Goal: Task Accomplishment & Management: Manage account settings

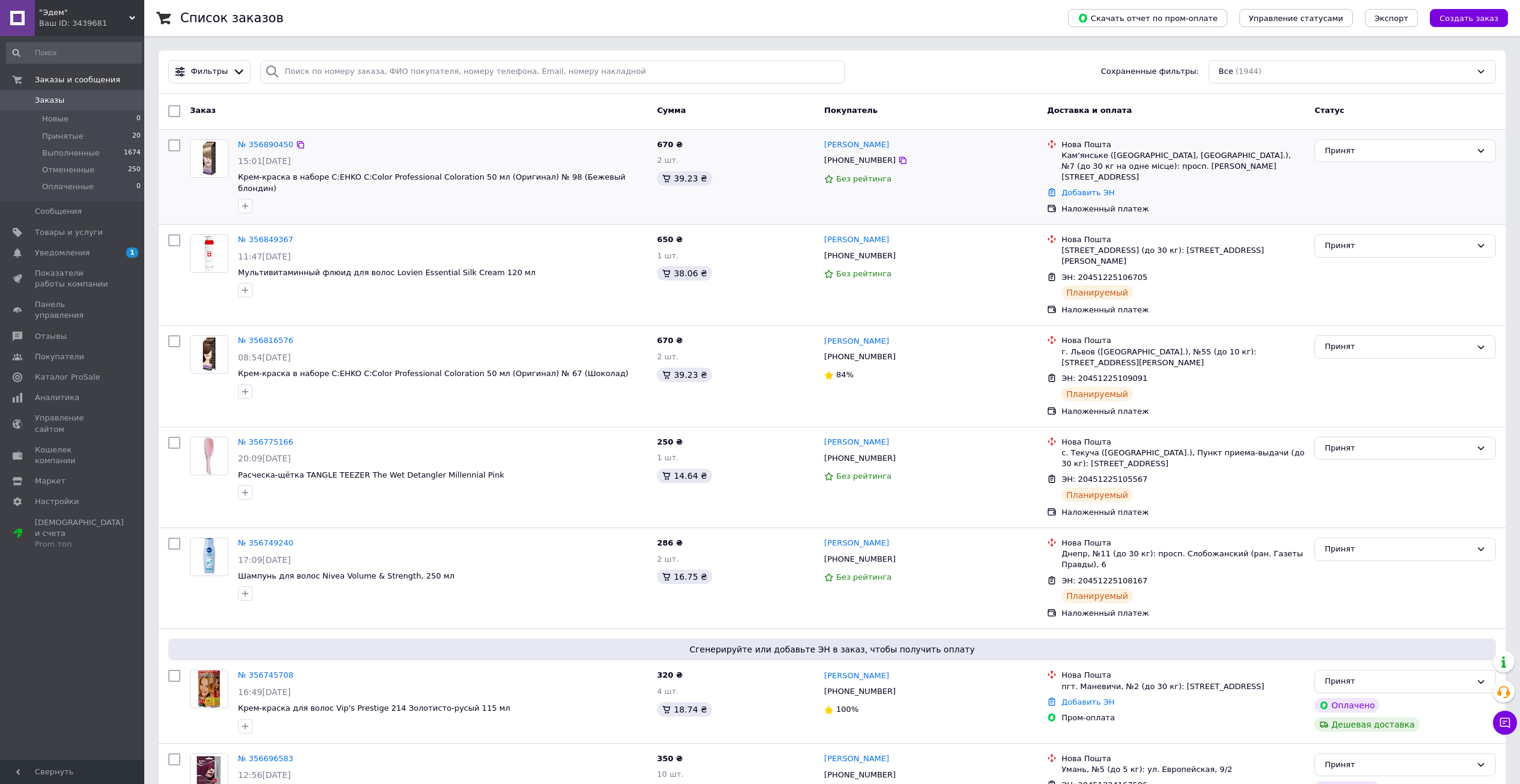
click at [173, 146] on input "checkbox" at bounding box center [174, 146] width 12 height 12
checkbox input "true"
click at [177, 235] on input "checkbox" at bounding box center [174, 240] width 12 height 12
checkbox input "true"
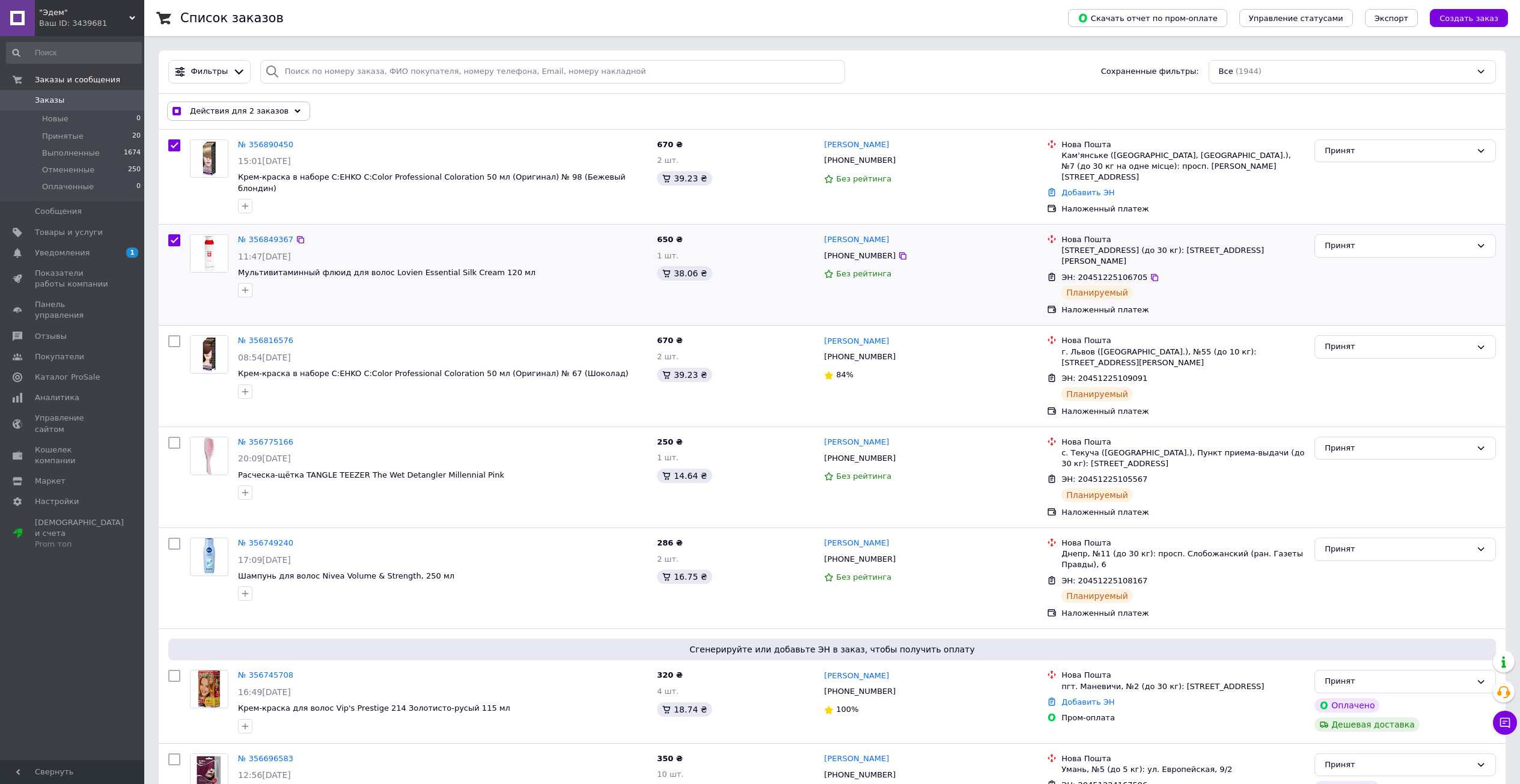
click at [173, 235] on input "checkbox" at bounding box center [174, 240] width 12 height 12
checkbox input "false"
checkbox input "true"
click at [173, 145] on input "checkbox" at bounding box center [174, 146] width 12 height 12
checkbox input "false"
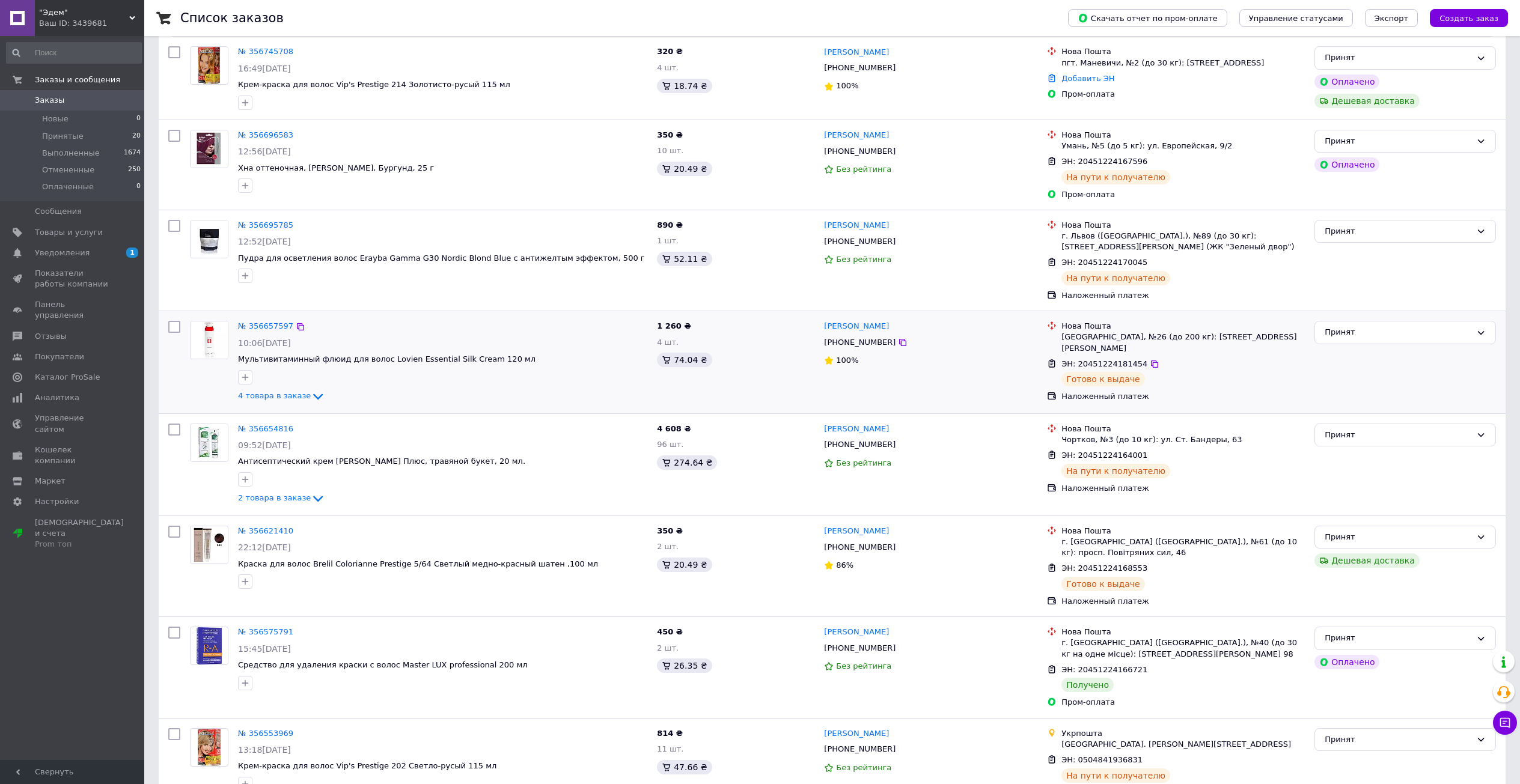
scroll to position [661, 0]
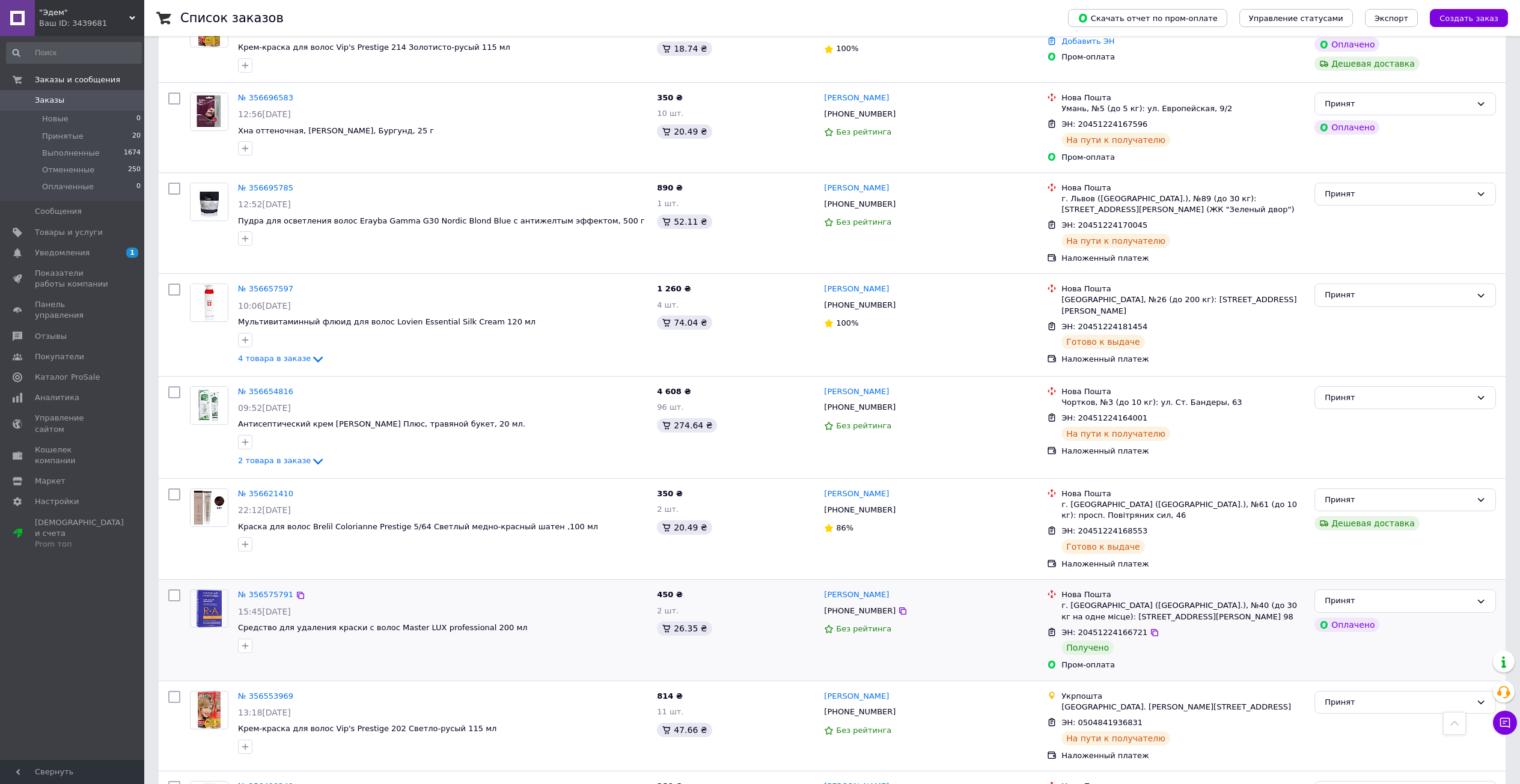
click at [176, 589] on input "checkbox" at bounding box center [174, 595] width 12 height 12
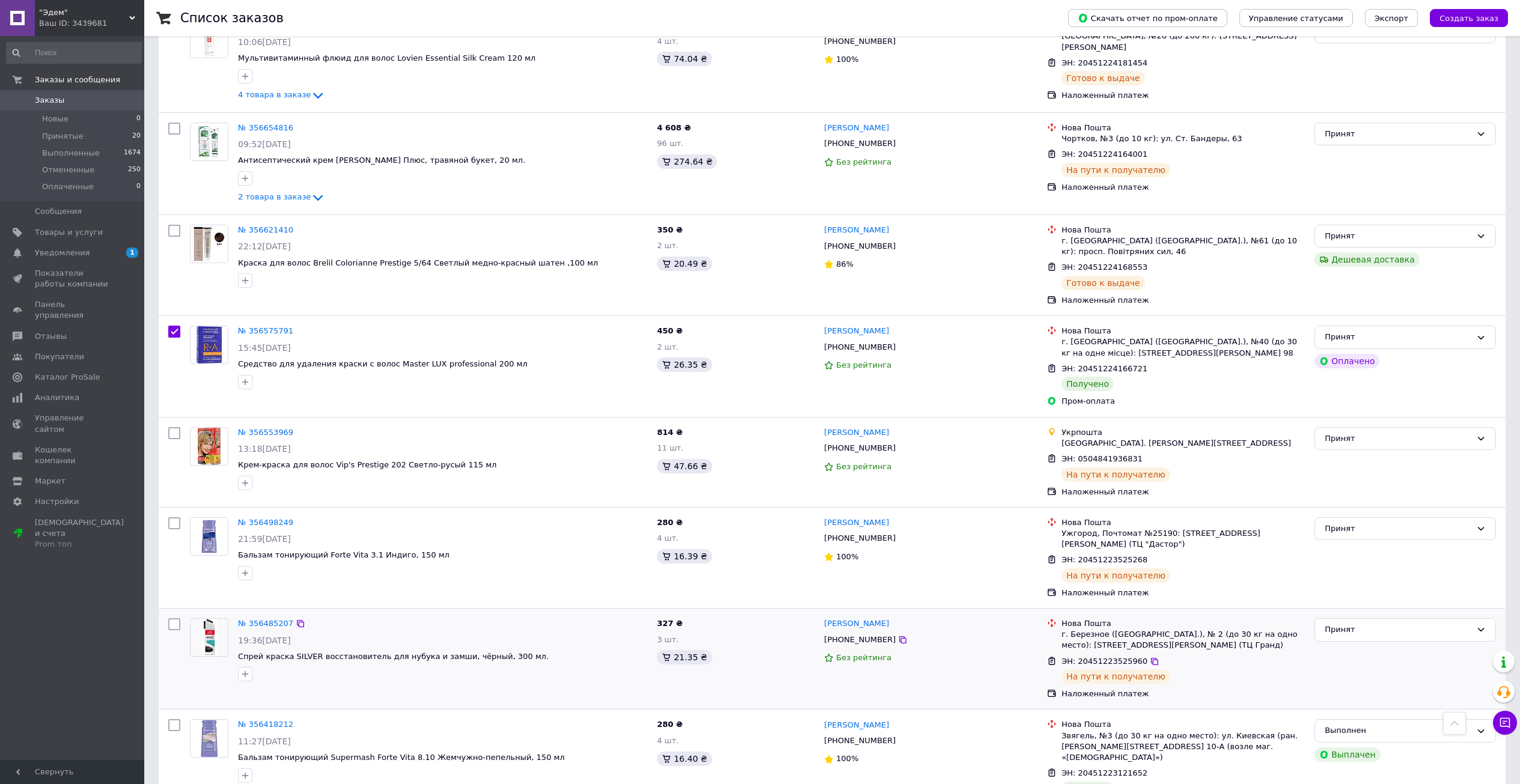
scroll to position [902, 0]
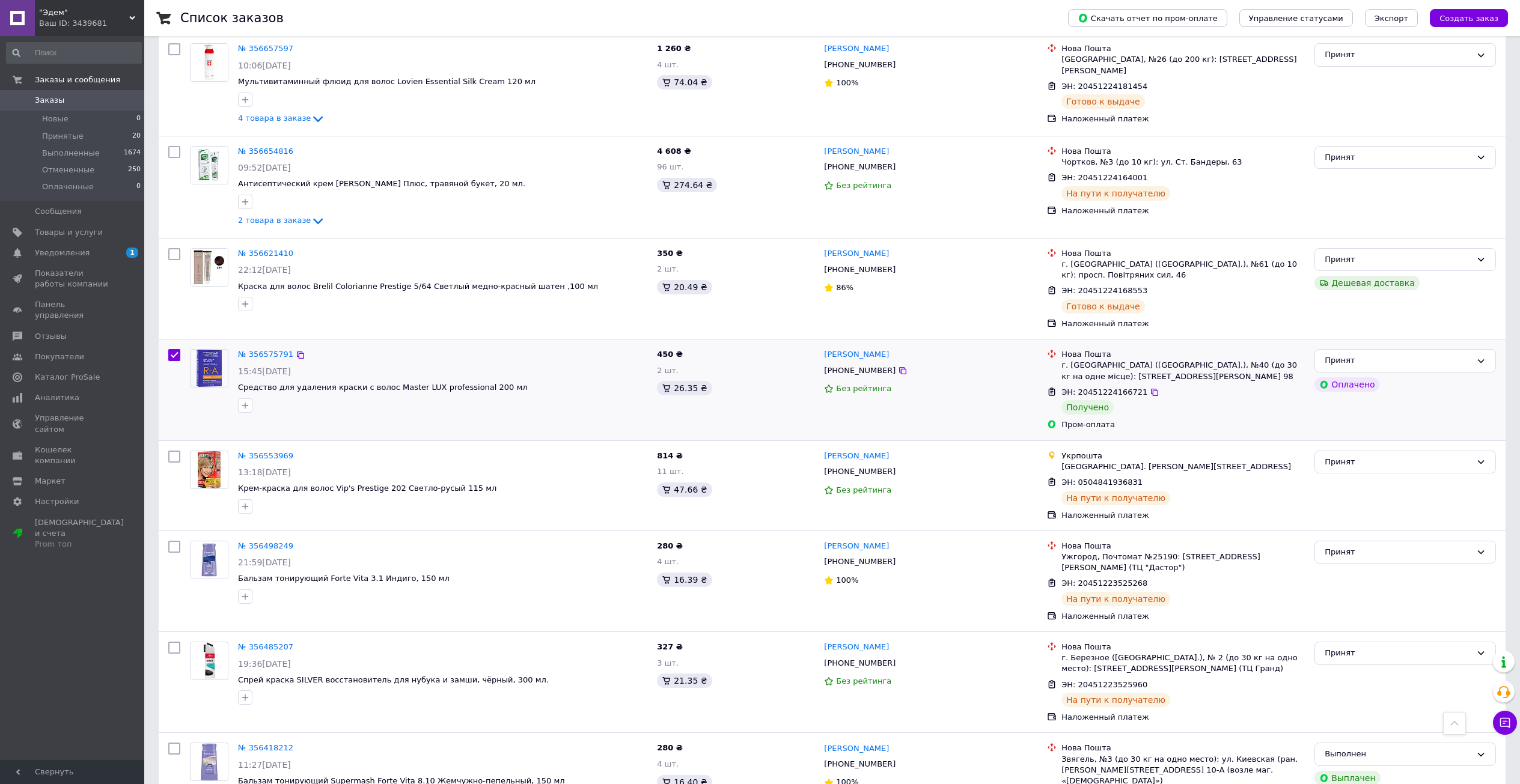
click at [176, 349] on input "checkbox" at bounding box center [174, 355] width 12 height 12
checkbox input "false"
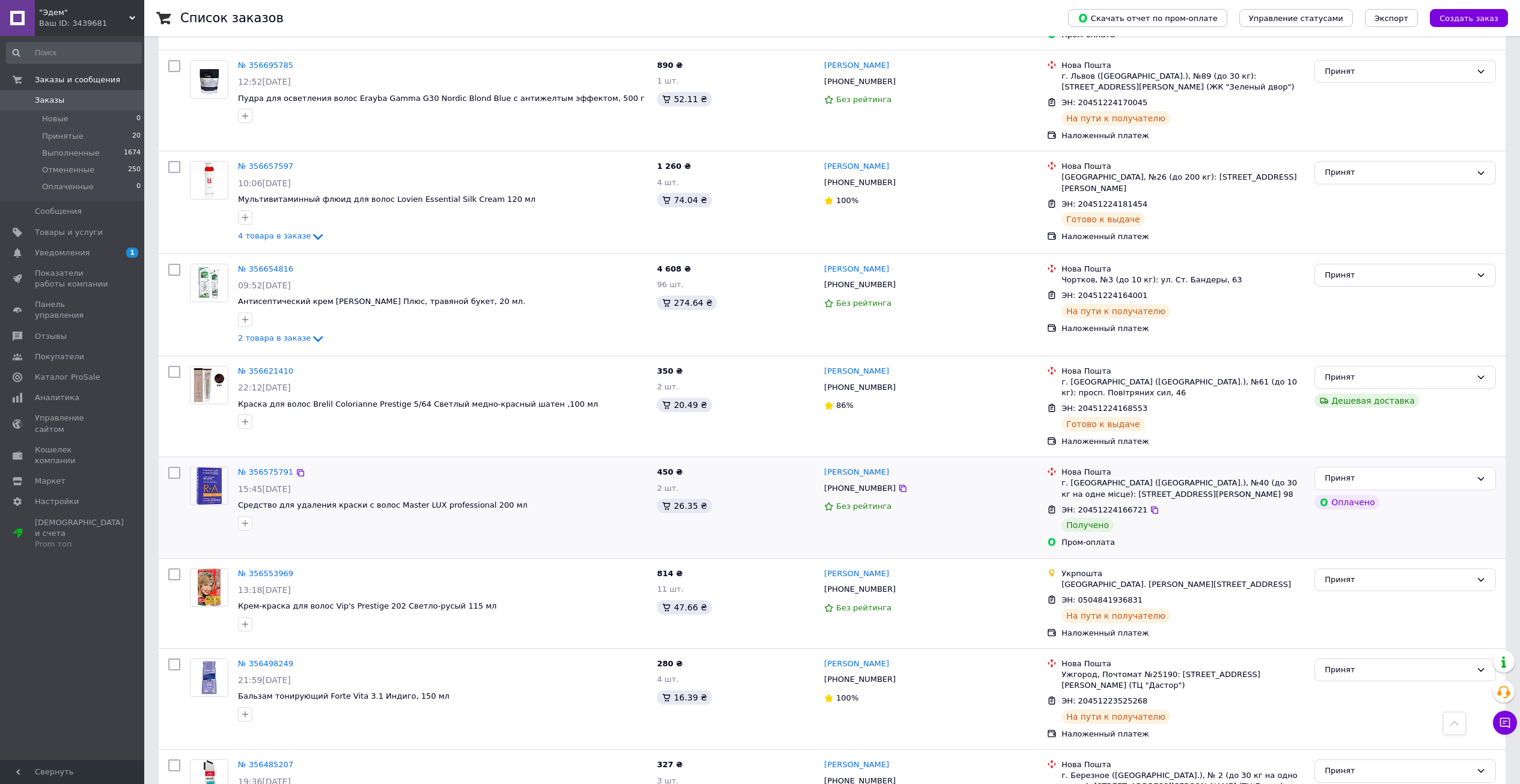
scroll to position [782, 0]
click at [1482, 477] on icon at bounding box center [1482, 482] width 10 height 10
click at [1464, 495] on li "Выполнен" at bounding box center [1406, 506] width 181 height 22
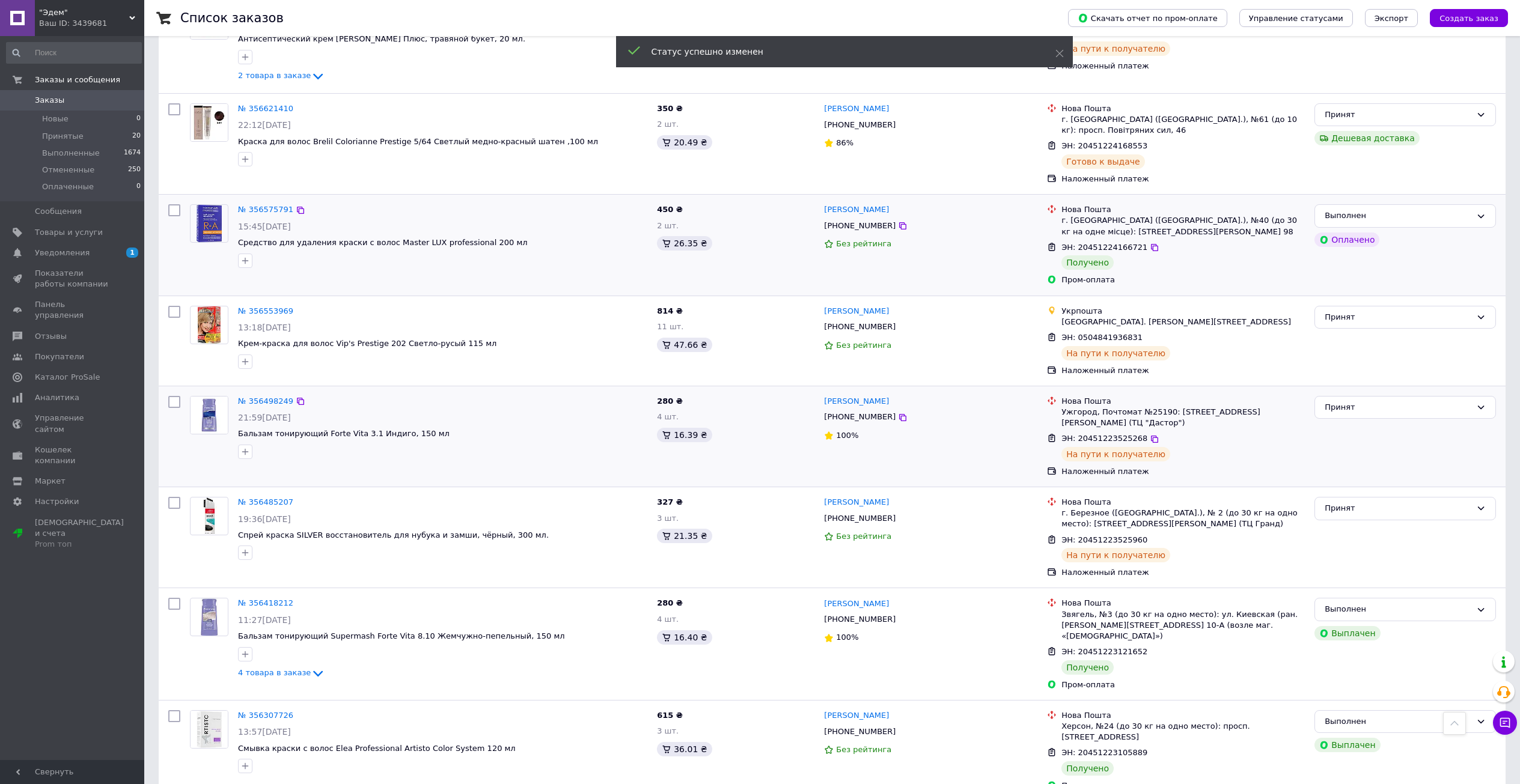
scroll to position [1082, 0]
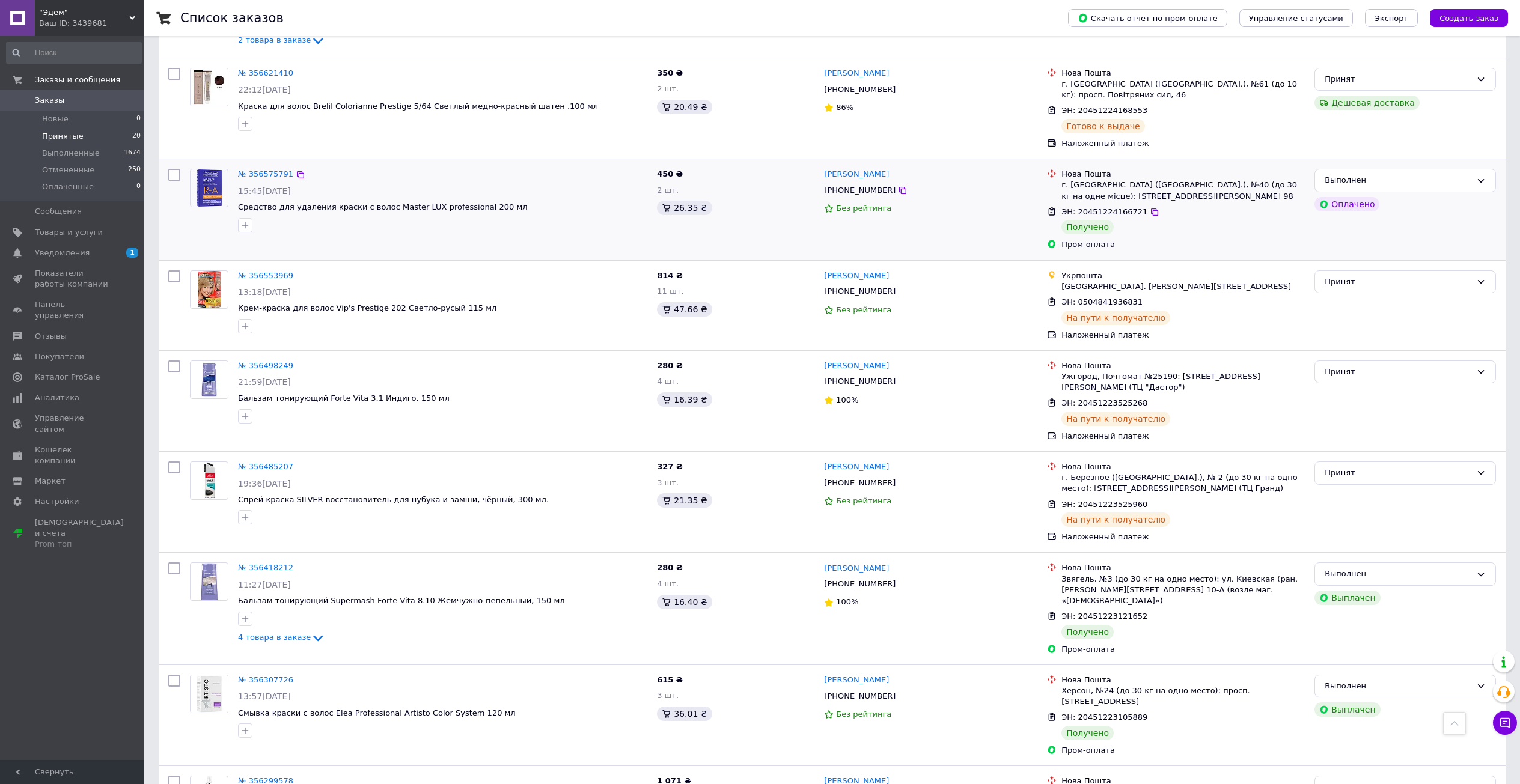
click at [63, 133] on span "Принятые" at bounding box center [62, 136] width 42 height 11
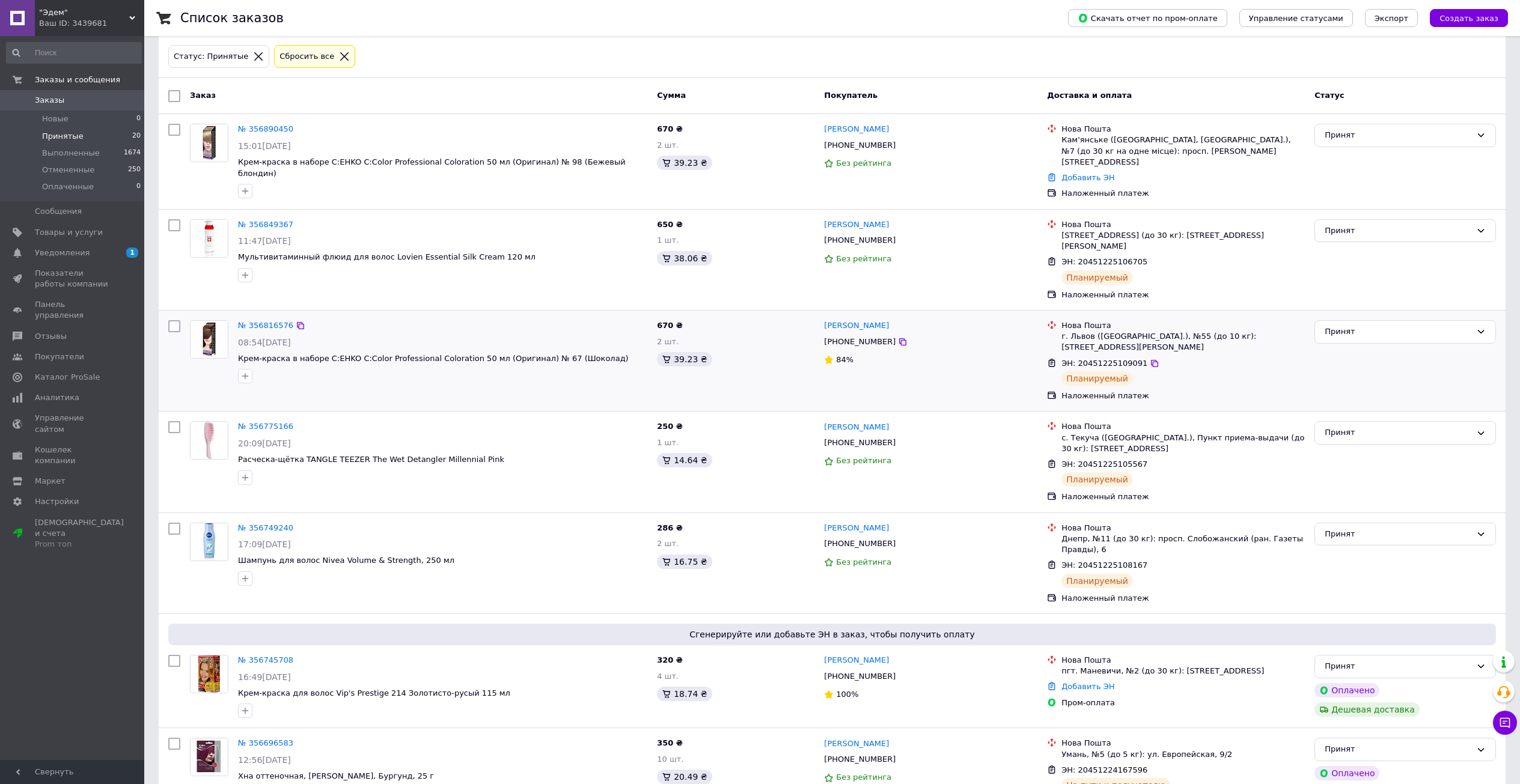
scroll to position [60, 0]
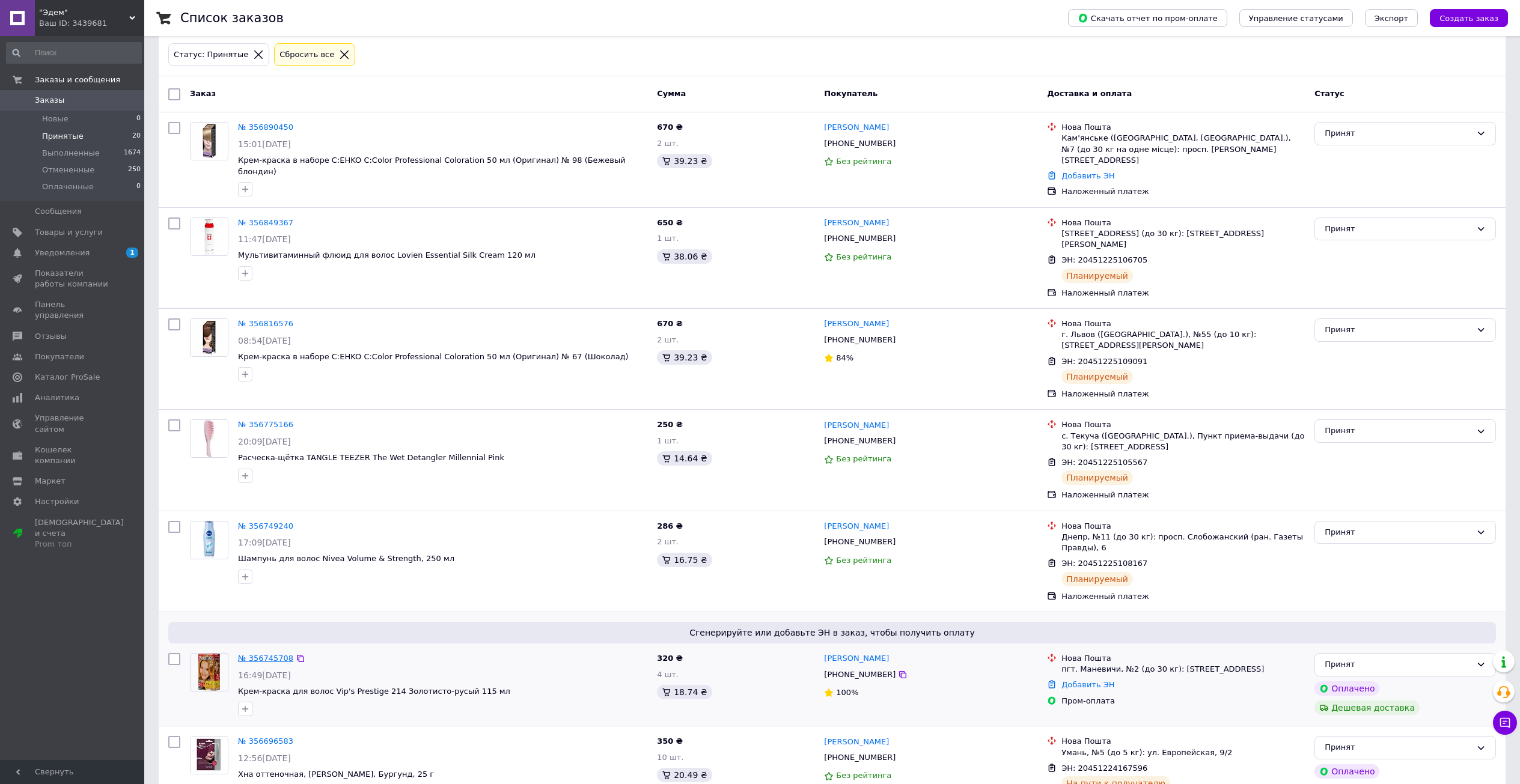
click at [264, 654] on link "№ 356745708" at bounding box center [266, 658] width 56 height 9
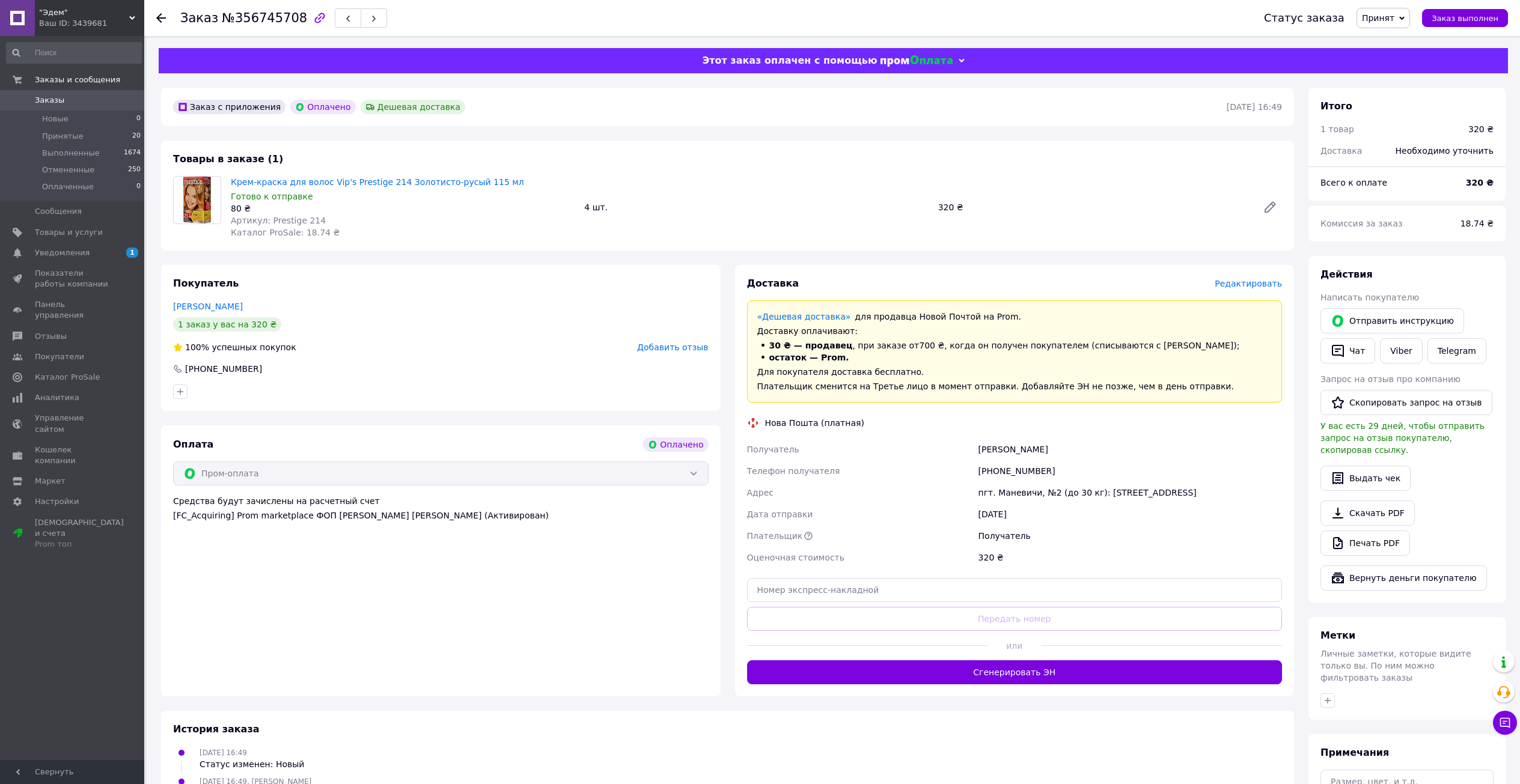
click at [1259, 285] on span "Редактировать" at bounding box center [1249, 284] width 67 height 10
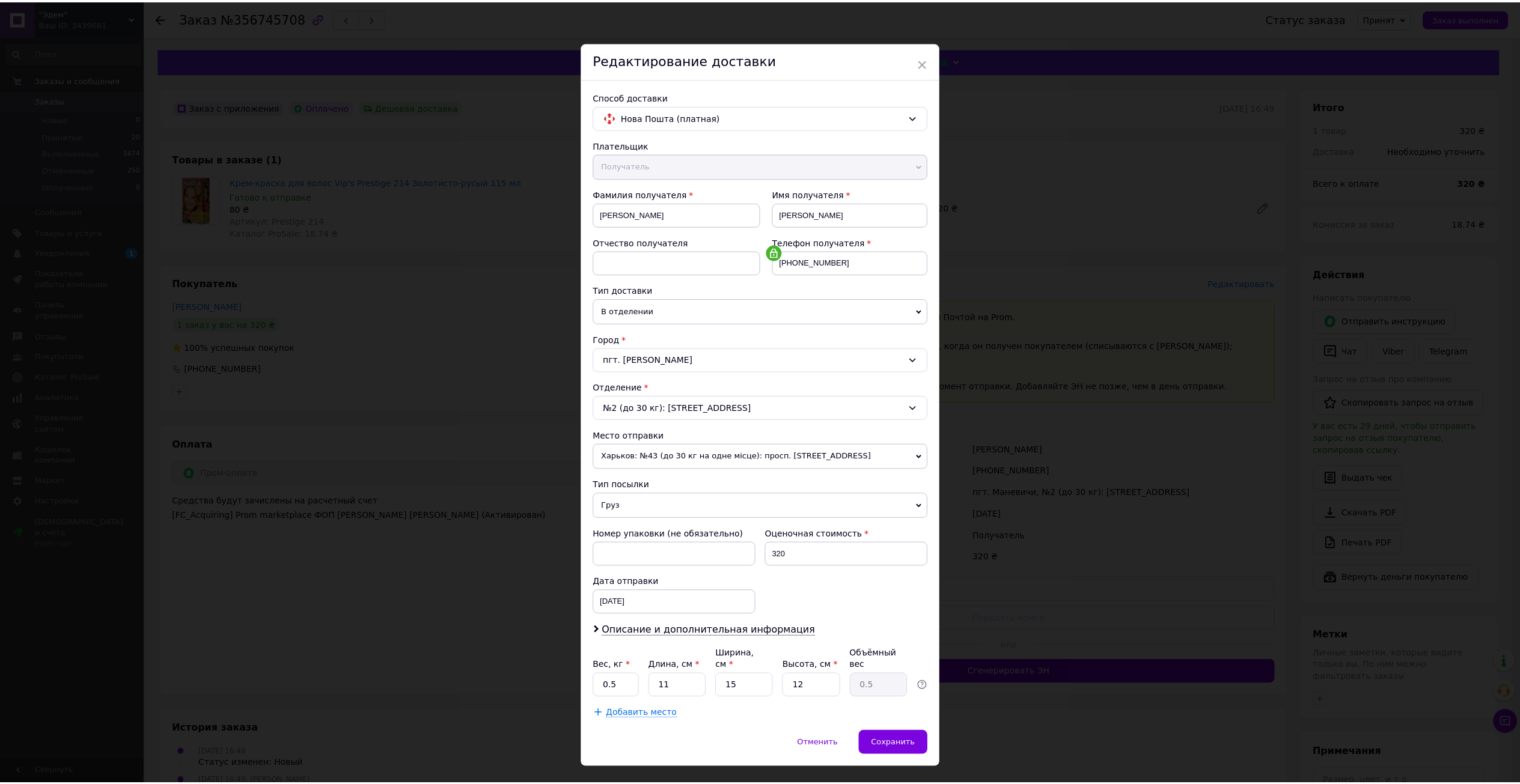
scroll to position [14, 0]
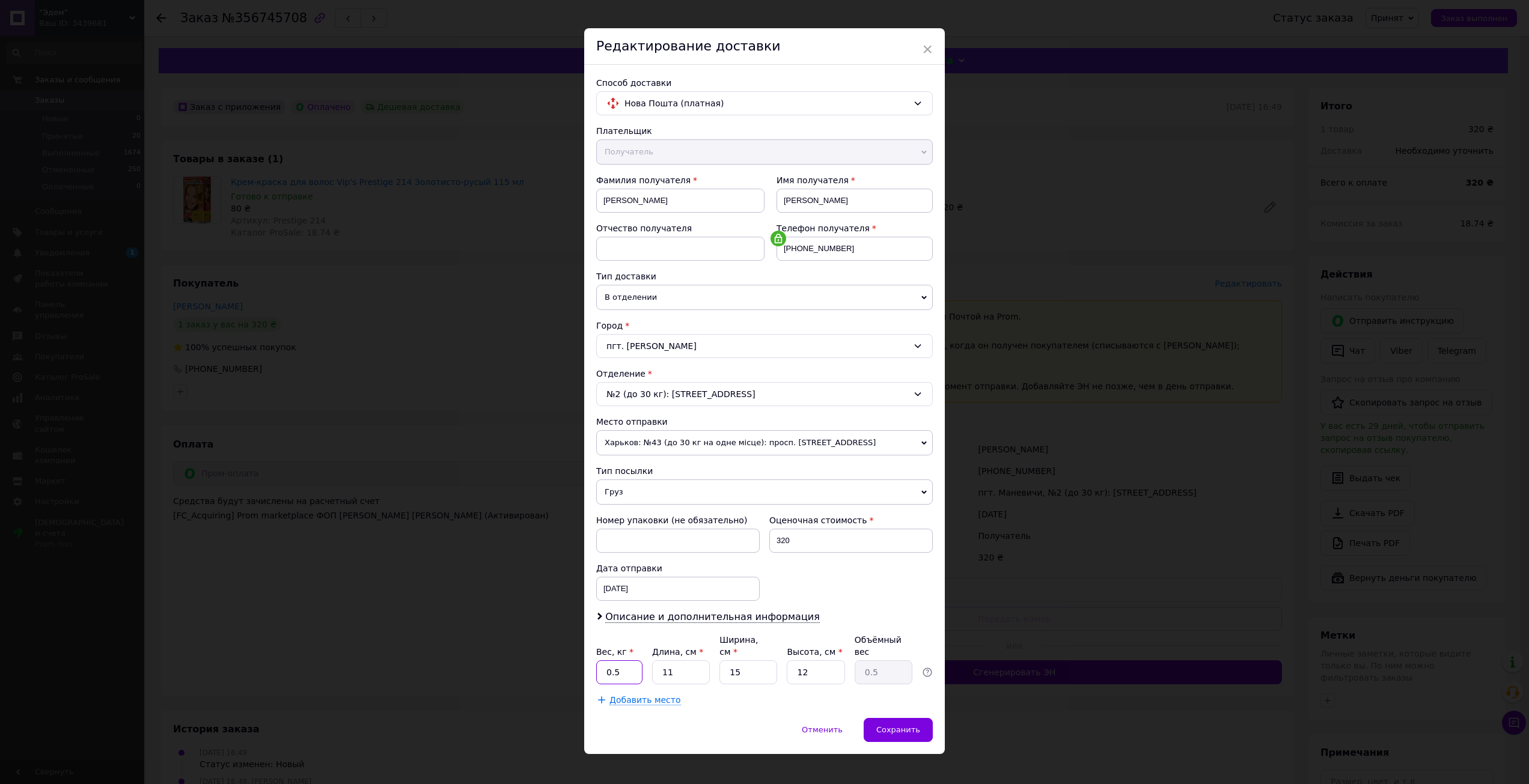
click at [626, 665] on input "0.5" at bounding box center [619, 672] width 47 height 24
type input "0"
type input "1"
click at [709, 661] on div "Вес, кг * 1 Длина, см * 11 Ширина, см * 15 Высота, см * 12 Объёмный вес 0.5" at bounding box center [764, 660] width 337 height 51
click at [705, 661] on input "11" at bounding box center [681, 672] width 58 height 24
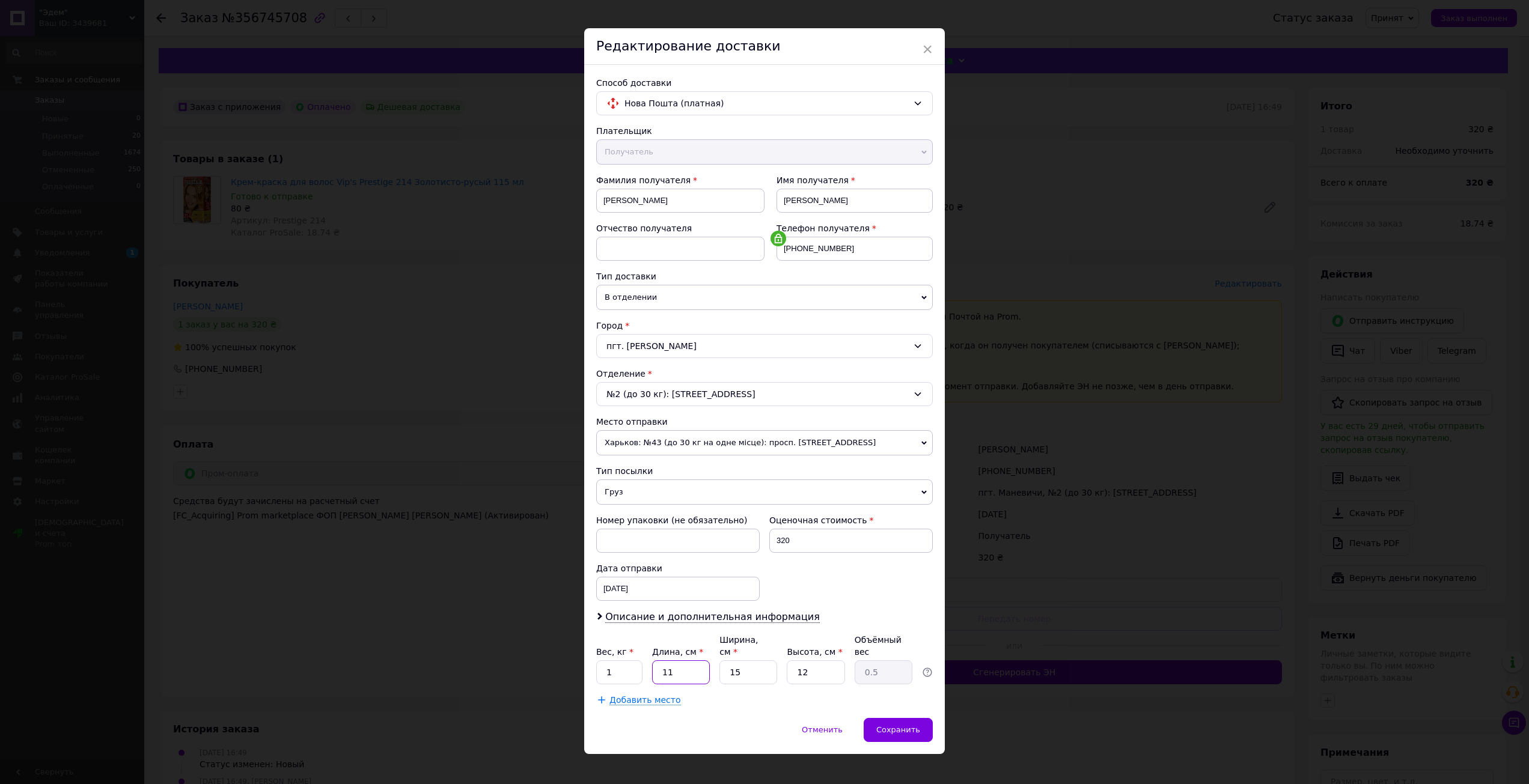
type input "1"
type input "0.1"
type input "2"
type input "0.1"
type input "20"
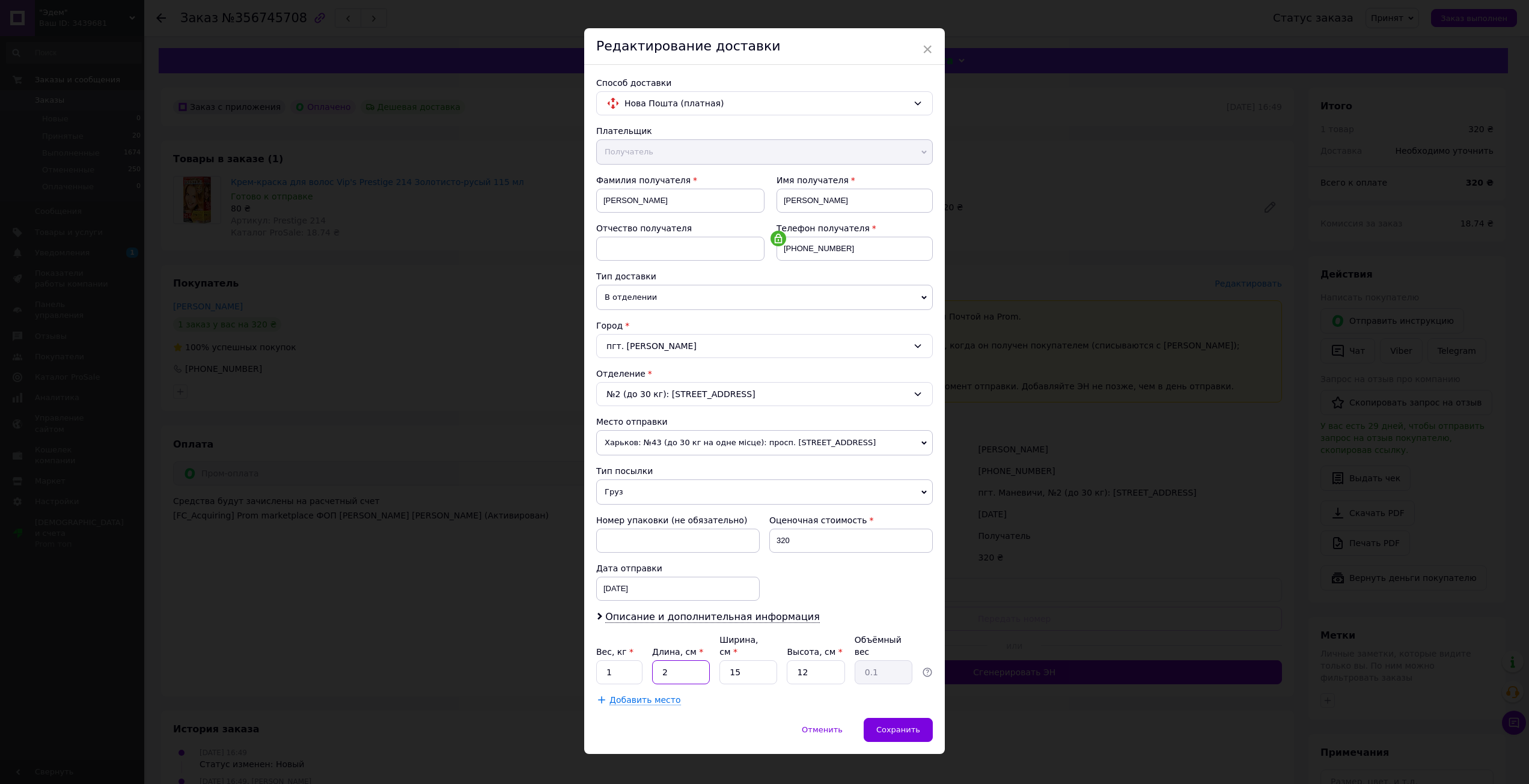
type input "0.9"
type input "20"
click at [749, 661] on input "15" at bounding box center [748, 672] width 58 height 24
type input "1"
type input "0.1"
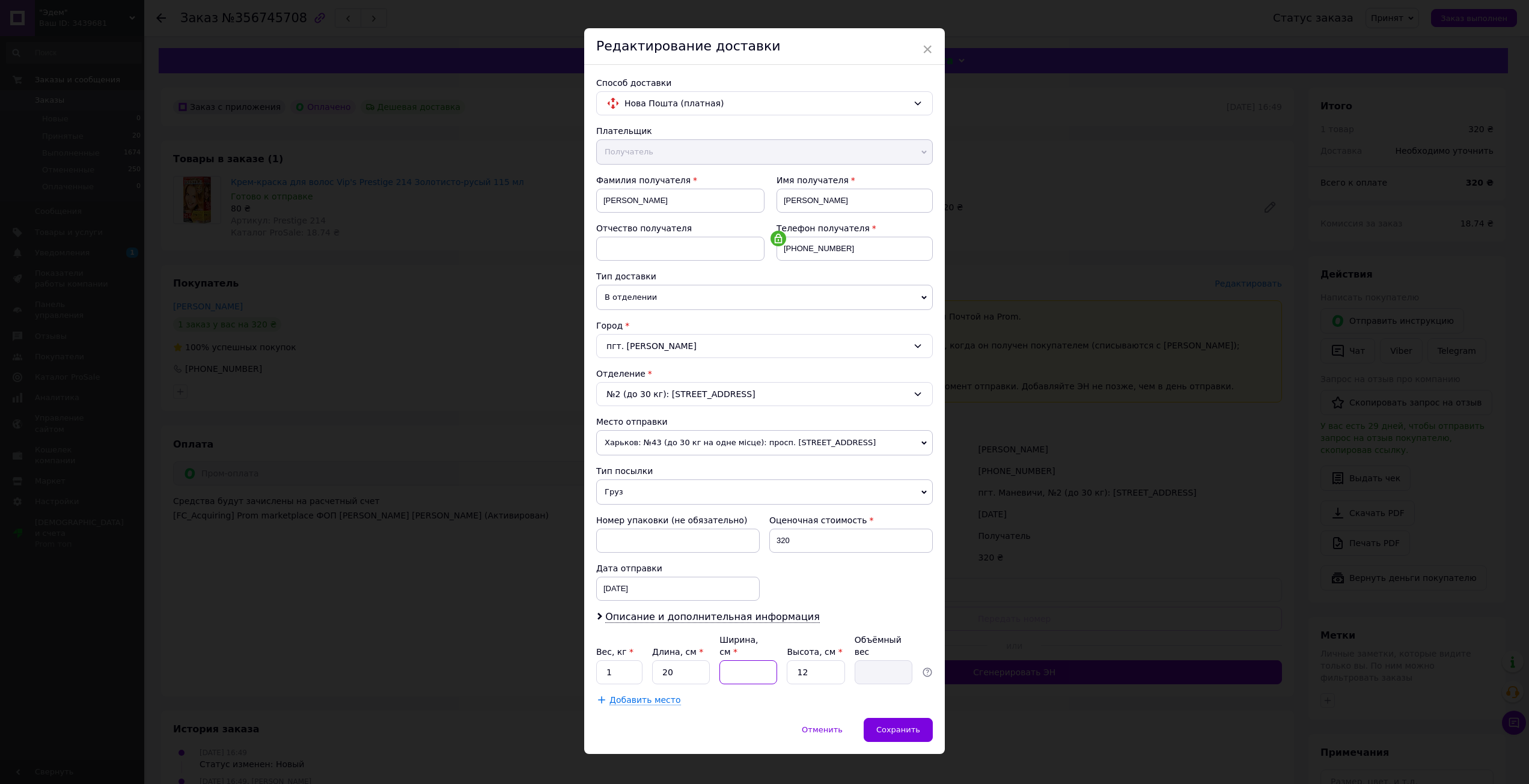
type input "2"
type input "0.12"
type input "20"
type input "1.2"
type input "20"
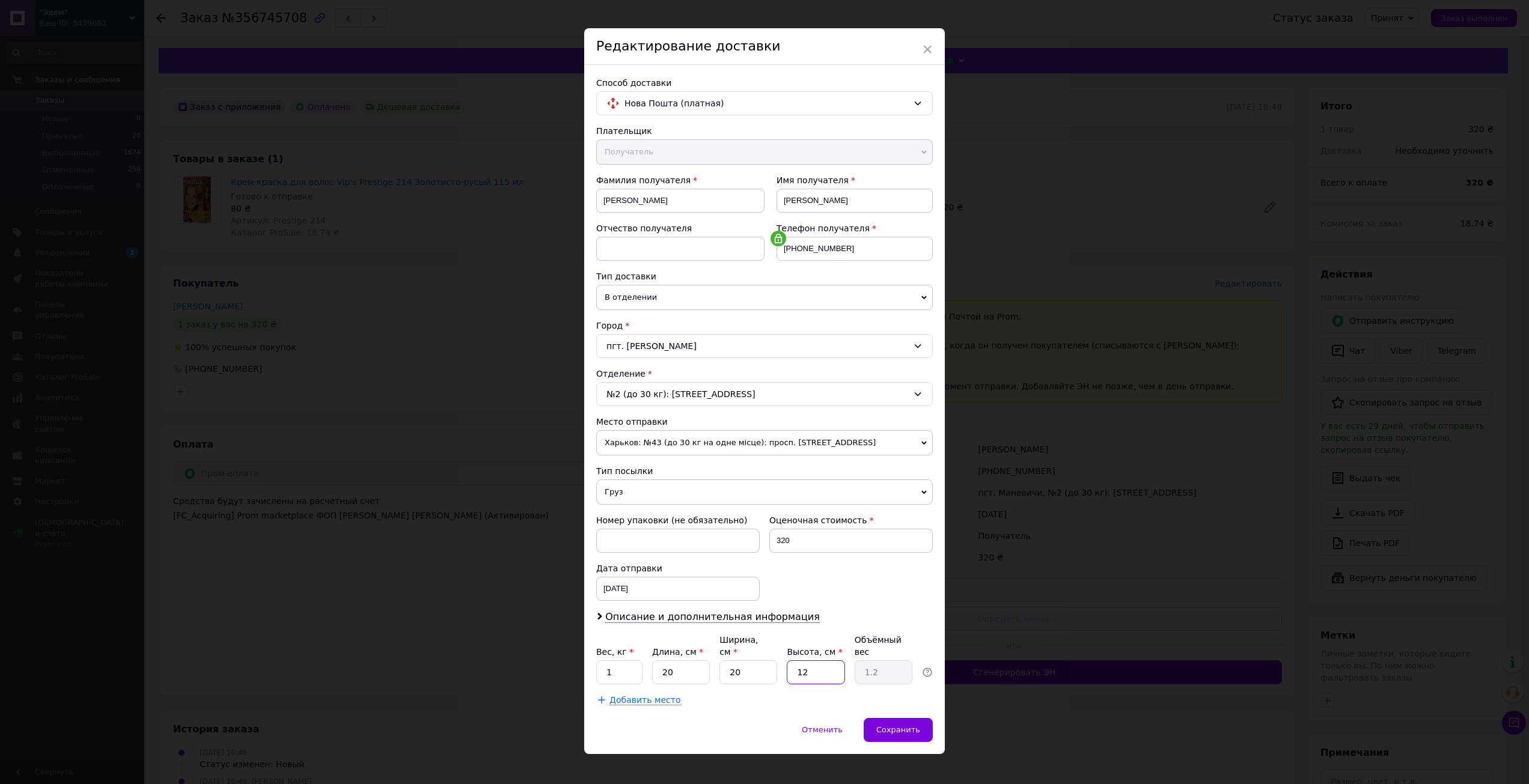
click at [819, 661] on input "12" at bounding box center [815, 672] width 58 height 24
type input "1"
type input "0.1"
type input "10"
type input "1"
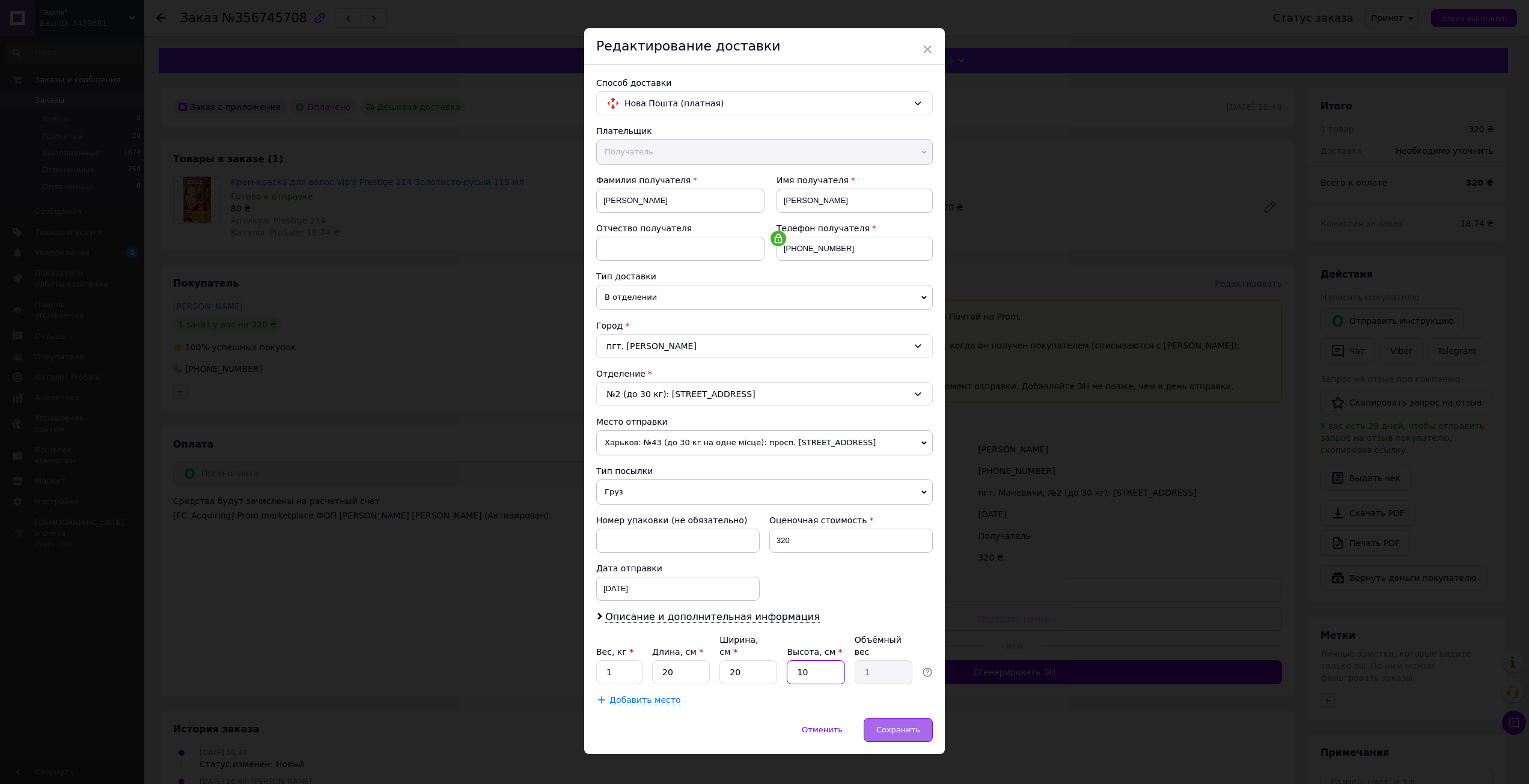
type input "10"
click at [921, 719] on div "Сохранить" at bounding box center [899, 730] width 70 height 24
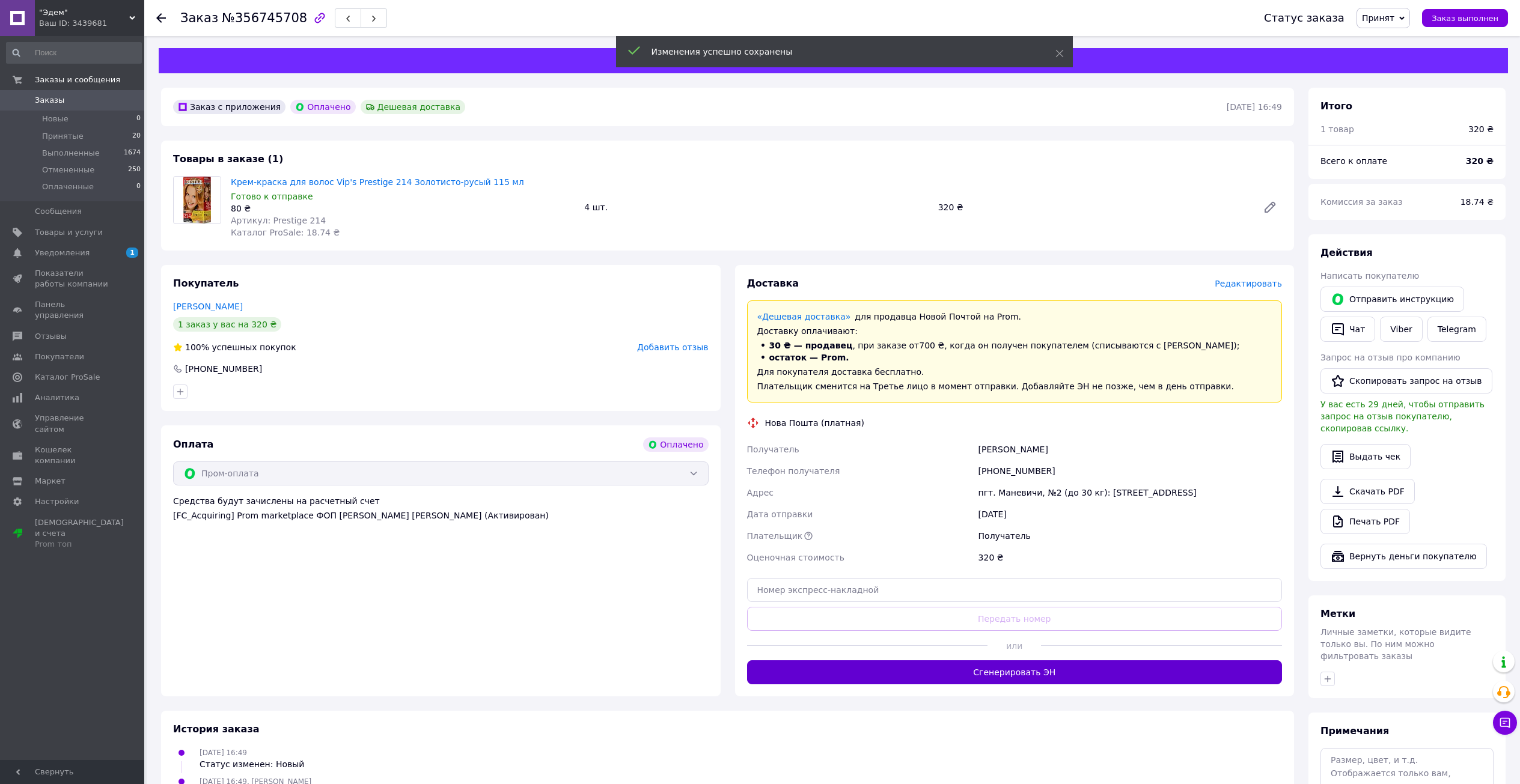
click at [1154, 674] on button "Сгенерировать ЭН" at bounding box center [1015, 672] width 536 height 24
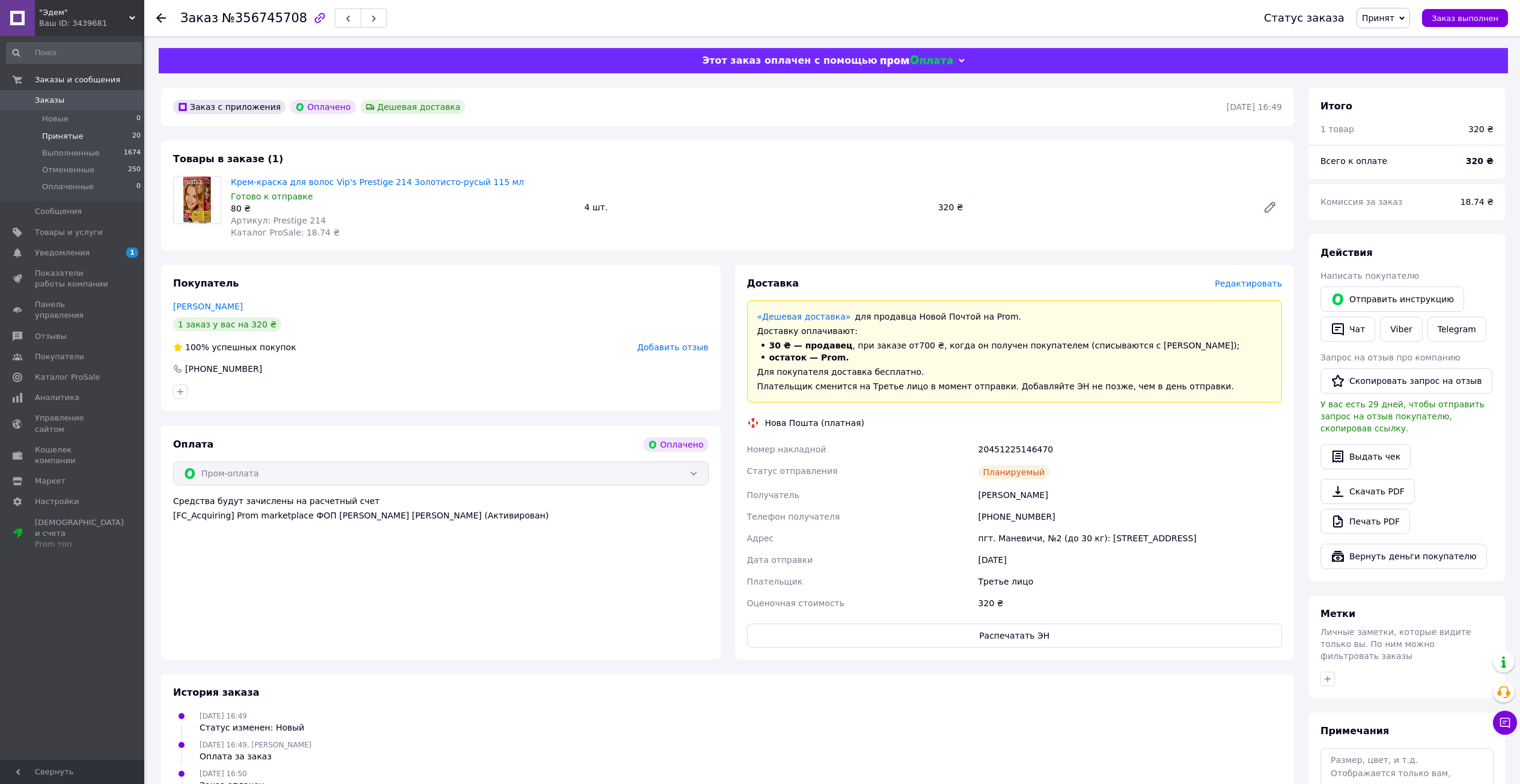
click at [65, 139] on span "Принятые" at bounding box center [62, 136] width 42 height 11
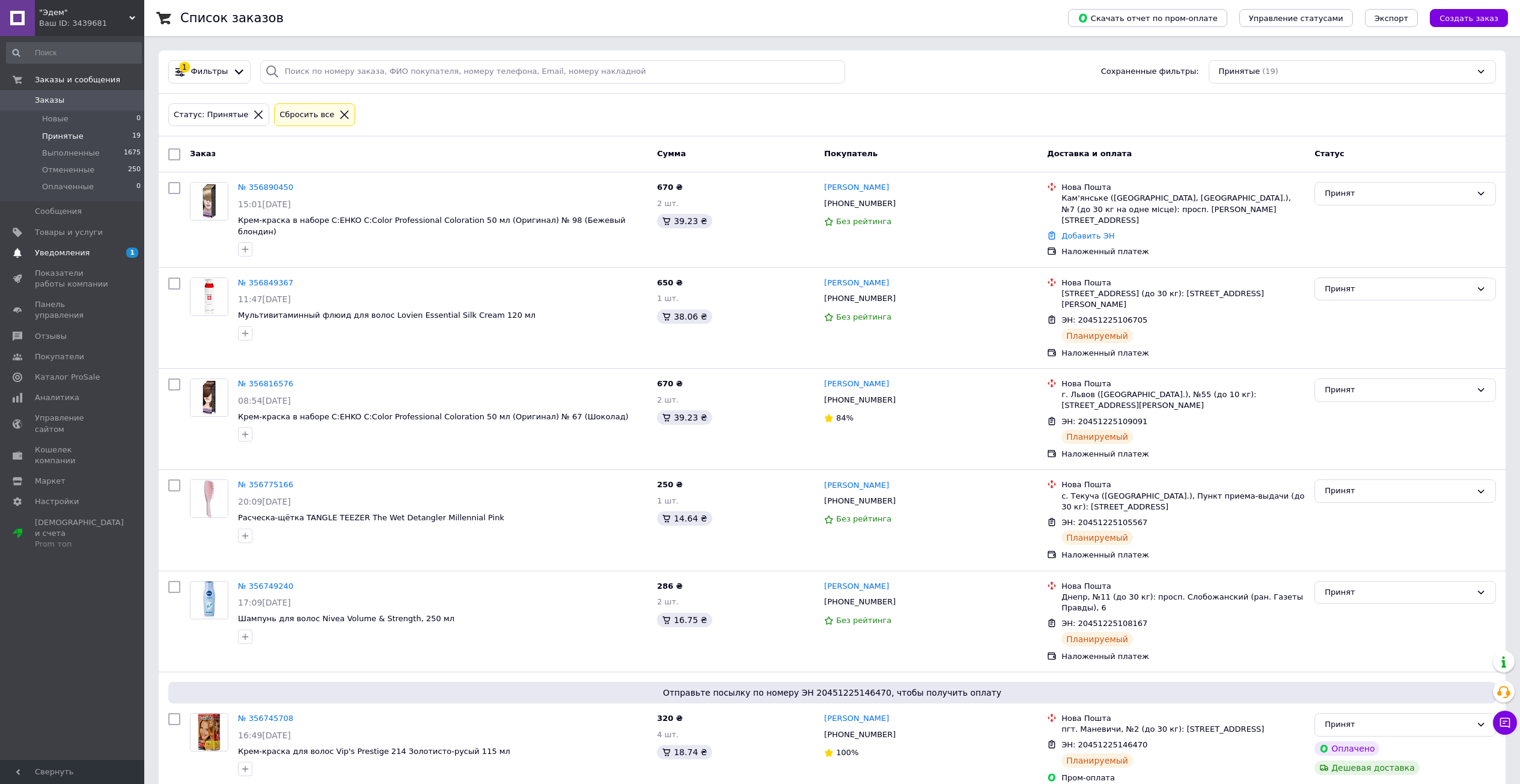
click at [81, 253] on span "Уведомления" at bounding box center [62, 253] width 55 height 11
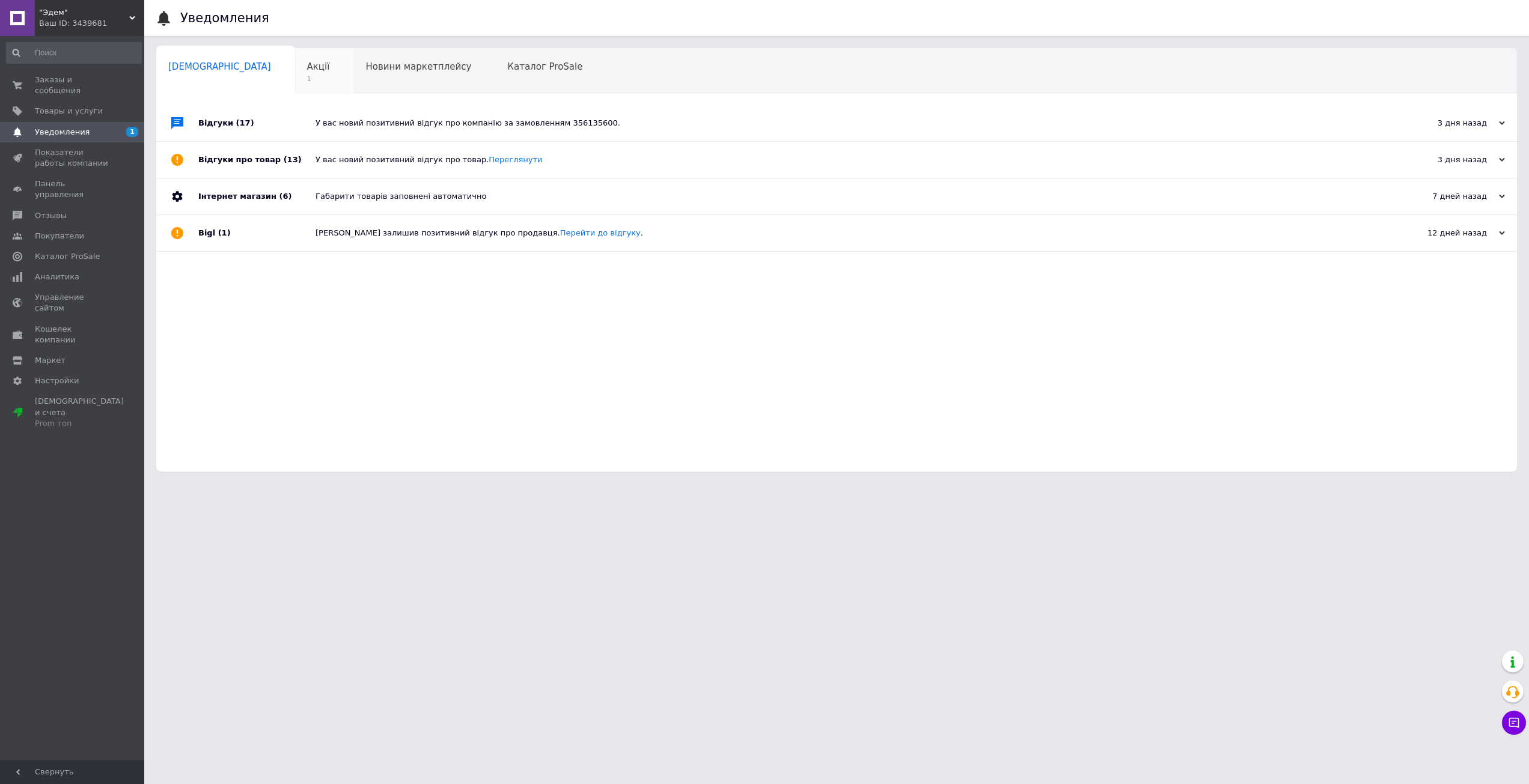
click at [307, 79] on span "1" at bounding box center [319, 78] width 23 height 9
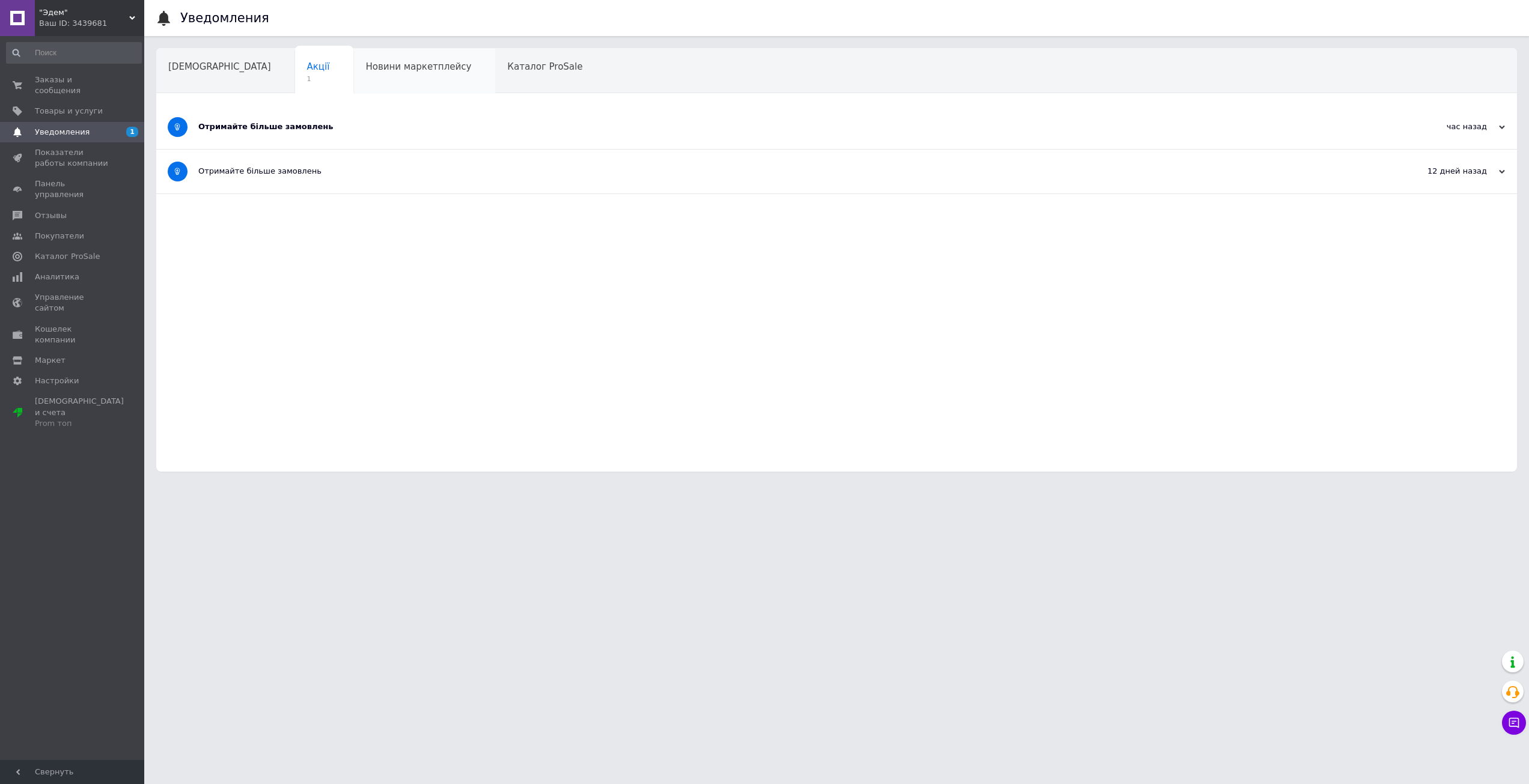
click at [365, 67] on span "Новини маркетплейсу" at bounding box center [418, 66] width 105 height 11
click at [228, 69] on div "[DEMOGRAPHIC_DATA]" at bounding box center [226, 72] width 139 height 46
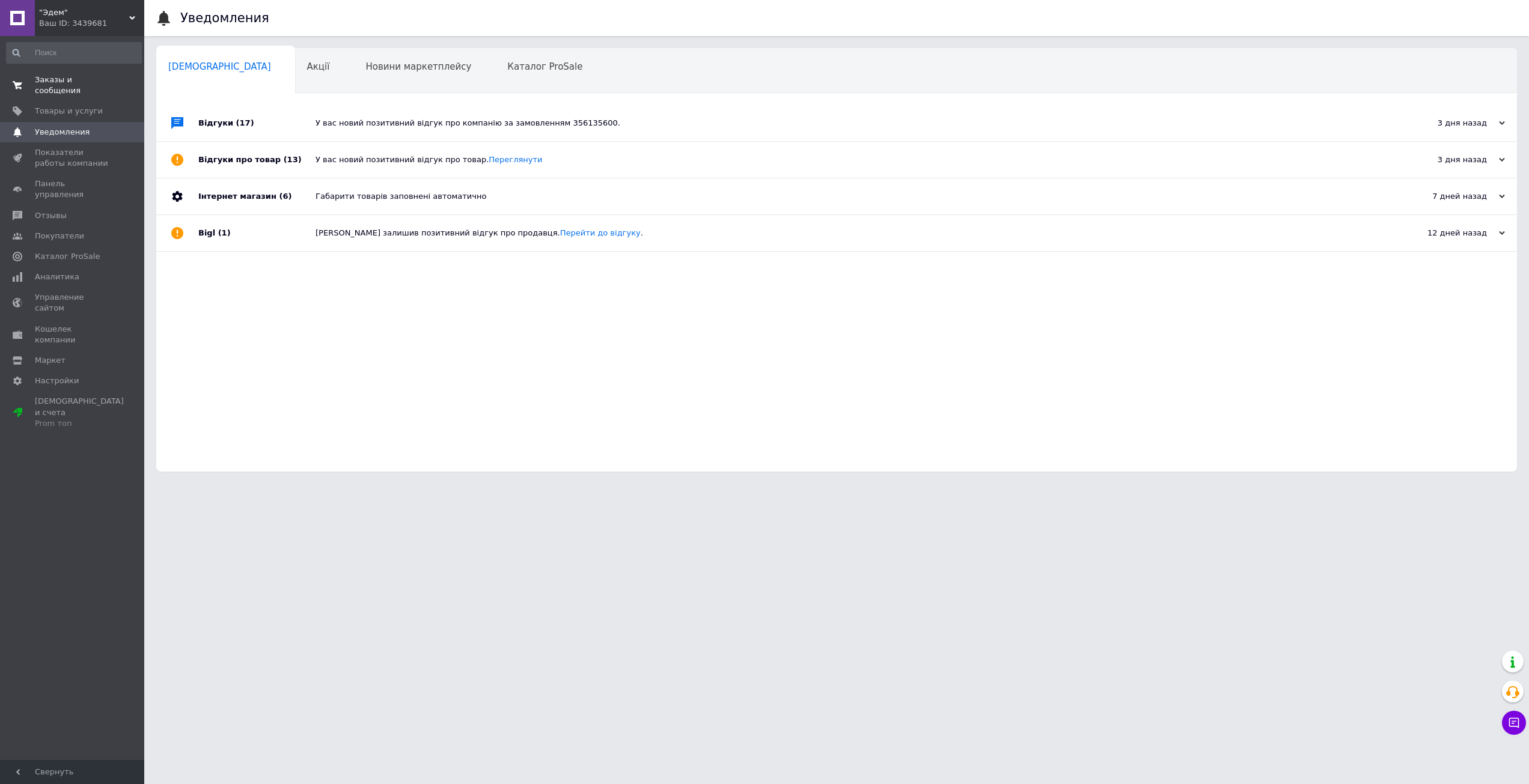
click at [72, 81] on span "Заказы и сообщения" at bounding box center [73, 85] width 76 height 21
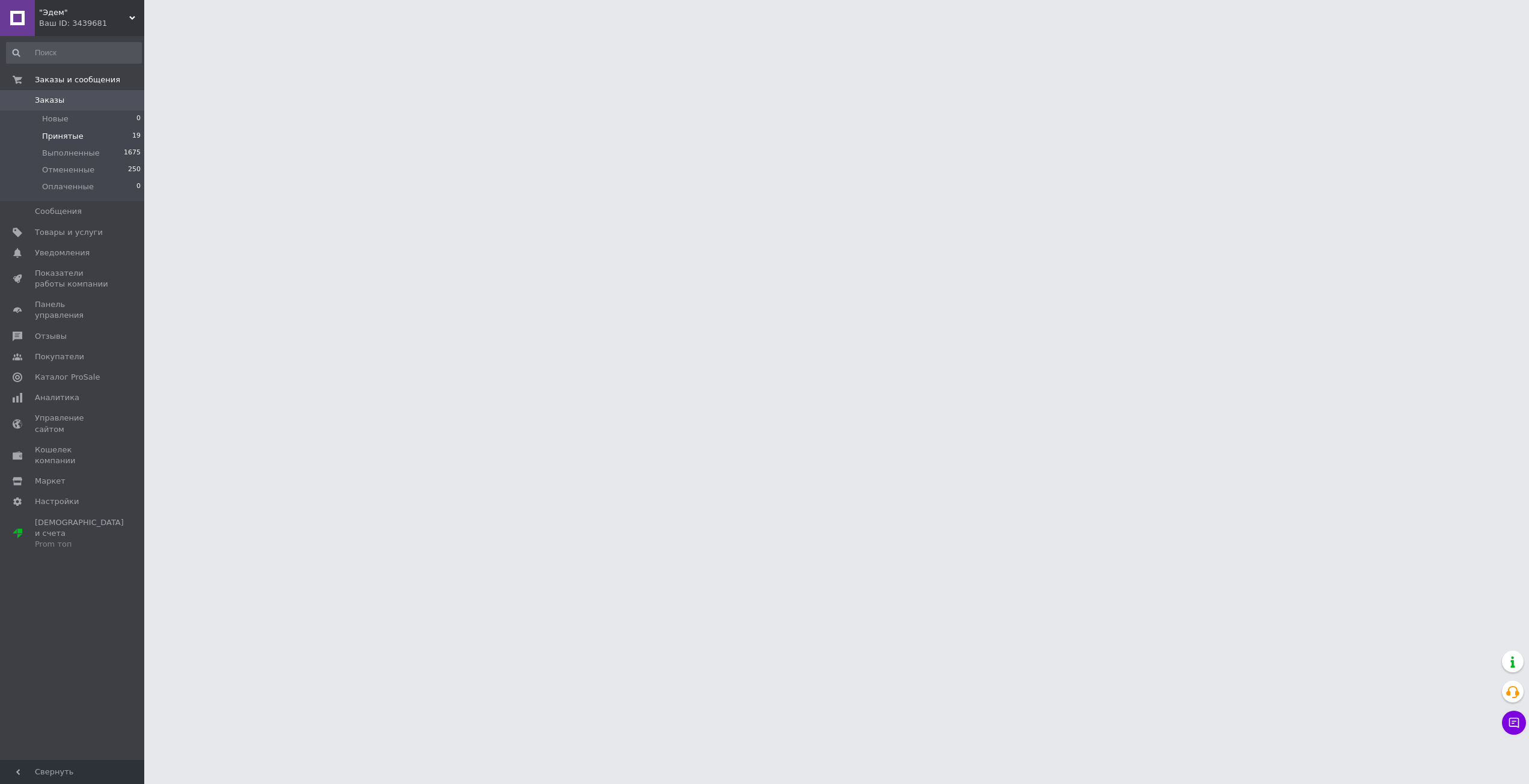
click at [74, 133] on span "Принятые" at bounding box center [62, 136] width 42 height 11
